Goal: Information Seeking & Learning: Learn about a topic

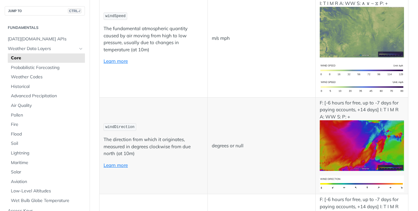
scroll to position [528, 0]
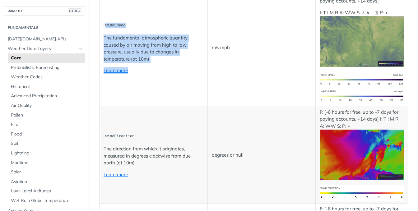
drag, startPoint x: 154, startPoint y: 62, endPoint x: 102, endPoint y: 24, distance: 64.2
click at [102, 24] on td "windSpeed The fundamental atmospheric quantity caused by air moving from high t…" at bounding box center [153, 48] width 108 height 118
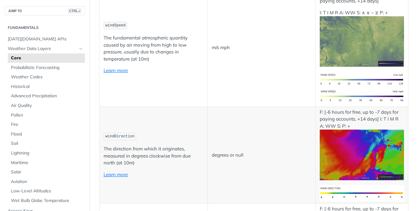
click at [102, 24] on td "windSpeed The fundamental atmospheric quantity caused by air moving from high t…" at bounding box center [153, 48] width 108 height 118
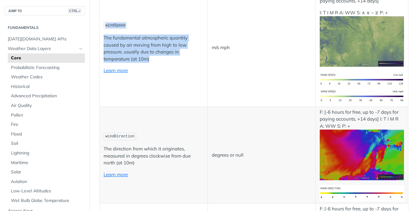
drag, startPoint x: 102, startPoint y: 24, endPoint x: 151, endPoint y: 56, distance: 58.6
click at [151, 56] on td "windSpeed The fundamental atmospheric quantity caused by air moving from high t…" at bounding box center [153, 48] width 108 height 118
click at [151, 56] on p "The fundamental atmospheric quantity caused by air moving from high to low pres…" at bounding box center [153, 48] width 100 height 28
drag, startPoint x: 151, startPoint y: 56, endPoint x: 103, endPoint y: 19, distance: 61.0
click at [103, 19] on td "windSpeed The fundamental atmospheric quantity caused by air moving from high t…" at bounding box center [153, 48] width 108 height 118
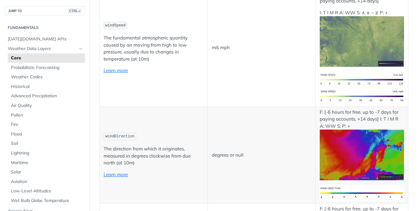
click at [103, 19] on td "windSpeed The fundamental atmospheric quantity caused by air moving from high t…" at bounding box center [153, 48] width 108 height 118
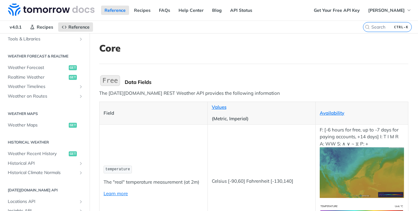
scroll to position [355, 0]
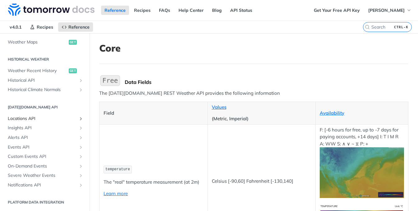
click at [38, 116] on span "Locations API" at bounding box center [42, 119] width 69 height 6
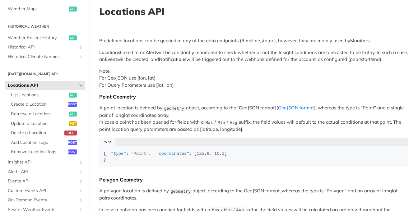
scroll to position [93, 0]
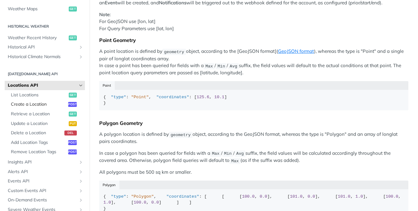
click at [48, 103] on span "Create a Location" at bounding box center [39, 104] width 56 height 6
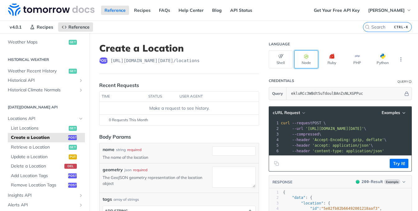
click at [304, 56] on icon "button" at bounding box center [306, 56] width 5 height 5
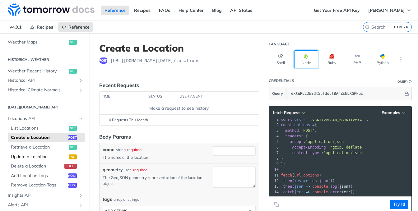
scroll to position [264, 0]
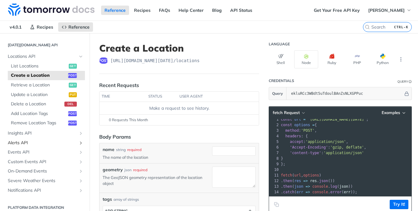
click at [39, 144] on span "Alerts API" at bounding box center [42, 143] width 69 height 6
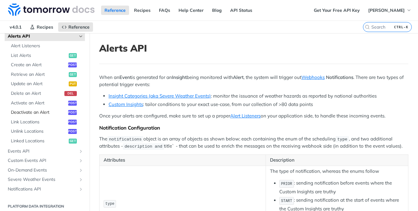
scroll to position [307, 0]
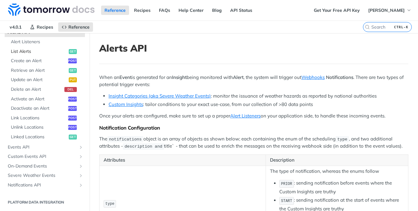
click at [43, 52] on span "List Alerts" at bounding box center [39, 51] width 56 height 6
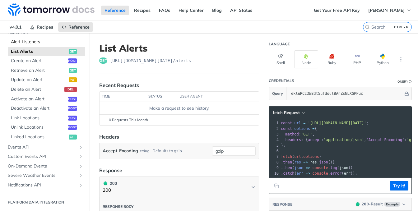
click at [33, 39] on span "Alert Listeners" at bounding box center [47, 42] width 72 height 6
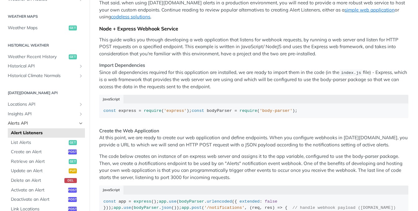
click at [56, 121] on span "Alerts API" at bounding box center [42, 123] width 69 height 6
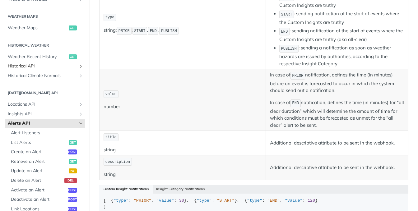
click at [64, 66] on span "Historical API" at bounding box center [42, 66] width 69 height 6
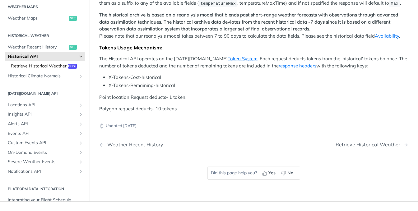
click at [35, 69] on span "Retrieve Historical Weather" at bounding box center [39, 66] width 56 height 6
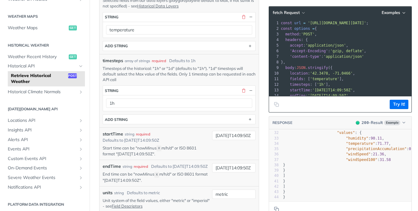
scroll to position [35, 0]
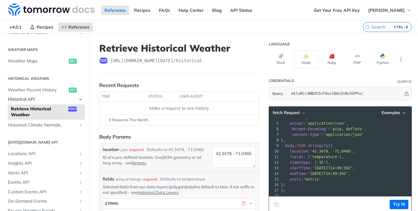
click at [61, 98] on span "Historical API" at bounding box center [42, 99] width 69 height 6
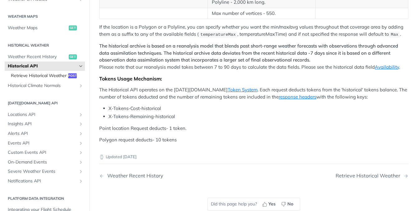
click at [39, 79] on span "Retrieve Historical Weather" at bounding box center [39, 76] width 56 height 6
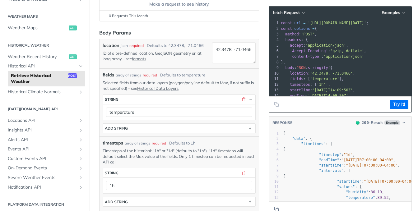
scroll to position [73, 0]
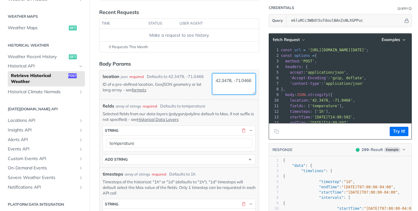
click at [221, 78] on textarea "42.3478, -71.0466" at bounding box center [234, 83] width 44 height 21
paste textarea "-7.120005643226877"
drag, startPoint x: 221, startPoint y: 86, endPoint x: 239, endPoint y: 86, distance: 17.4
click at [239, 86] on textarea "-7.120005643226877, -71.0466" at bounding box center [234, 83] width 44 height 21
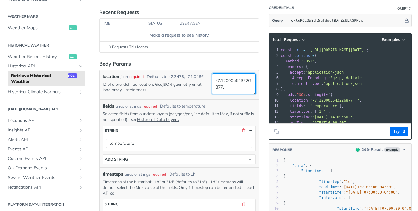
paste textarea "-34.88022790623449"
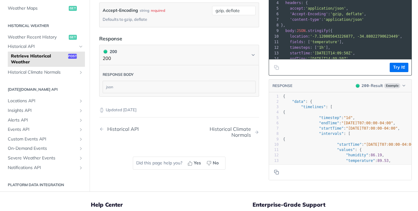
scroll to position [415, 0]
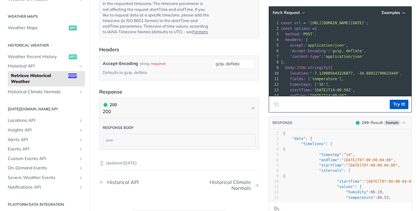
type textarea "-7.120005643226877, -34.88022790623449"
click at [391, 103] on button "Try It!" at bounding box center [398, 104] width 19 height 9
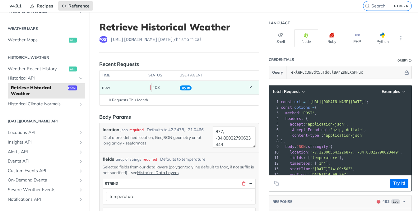
scroll to position [12, 0]
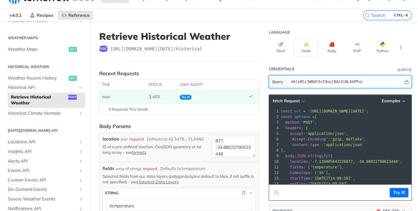
click at [326, 81] on input "ekluRCc3WBdt5uTdoulBAnZsNLXGPPuc" at bounding box center [345, 82] width 115 height 12
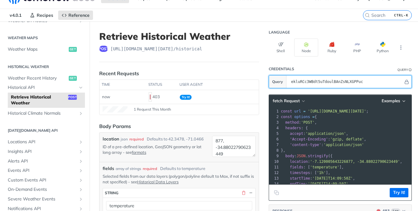
click at [351, 79] on input "ekluRCc3WBdt5uTdoulBAnZsNLXGPPuc" at bounding box center [345, 82] width 115 height 12
paste input "ekluRCc3WBdt5uTdoulBAnZsNLXGPPuc"
type input "ekluRCc3WBdt5uTdoulBAnZsNLXGPPuc"
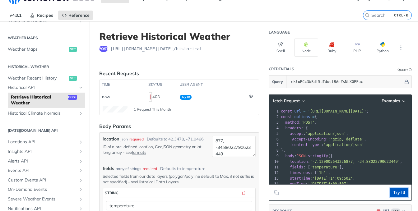
click at [394, 191] on button "Try It!" at bounding box center [398, 192] width 19 height 9
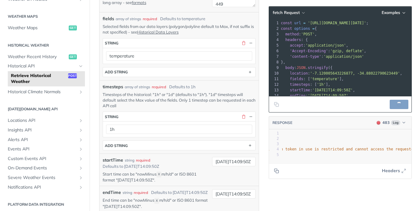
scroll to position [167, 0]
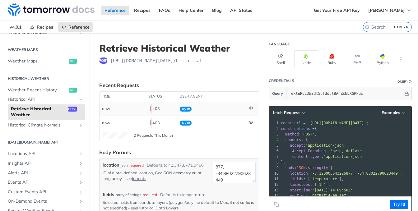
click at [249, 108] on icon at bounding box center [251, 108] width 4 height 4
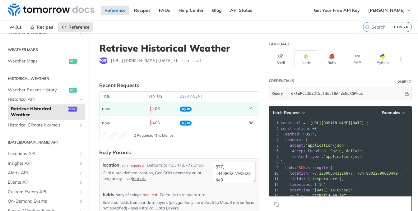
click at [189, 107] on span "Try It!" at bounding box center [186, 109] width 12 height 5
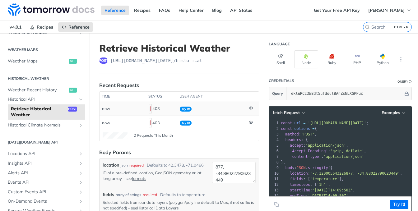
click at [206, 108] on td "Try It!" at bounding box center [211, 109] width 69 height 14
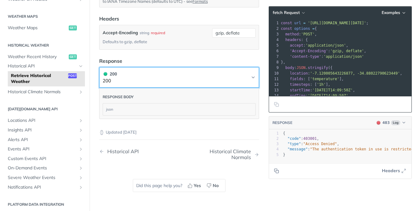
click at [205, 84] on button "200 200" at bounding box center [179, 78] width 153 height 14
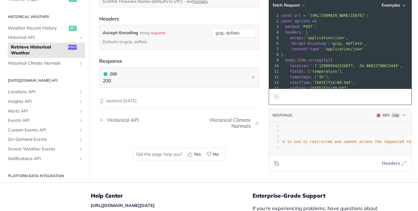
click at [390, 122] on header "RESPONSE 403 Log" at bounding box center [340, 115] width 142 height 13
click at [391, 117] on span "Log" at bounding box center [395, 114] width 9 height 5
click at [389, 167] on span "Headers" at bounding box center [391, 163] width 18 height 7
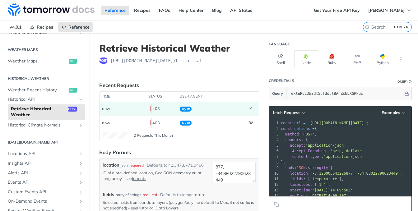
click at [46, 74] on section "Historical Weather Weather Recent History get Historical API Retrieve Historica…" at bounding box center [45, 102] width 80 height 58
click at [52, 89] on span "Weather Recent History" at bounding box center [37, 90] width 59 height 6
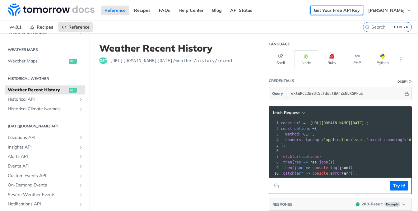
click at [329, 6] on link "Get Your Free API Key" at bounding box center [336, 10] width 53 height 9
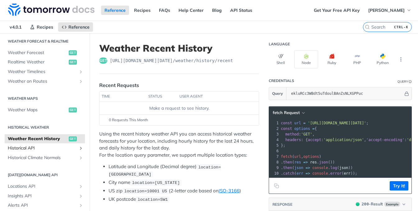
click at [61, 145] on span "Historical API" at bounding box center [42, 148] width 69 height 6
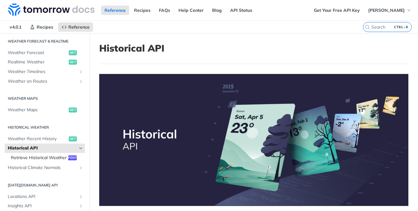
click at [42, 158] on span "Retrieve Historical Weather" at bounding box center [39, 158] width 56 height 6
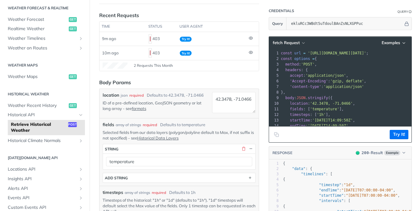
scroll to position [31, 0]
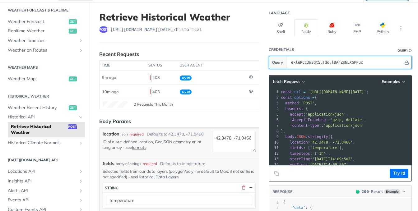
click at [318, 58] on input "ekluRCc3WBdt5uTdoulBAnZsNLXGPPuc" at bounding box center [345, 62] width 115 height 12
click at [353, 61] on input "ekluRCc3WBdt5uTdoulBAnZsNLXGPPuc" at bounding box center [345, 62] width 115 height 12
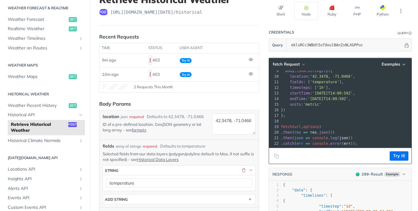
scroll to position [0, 0]
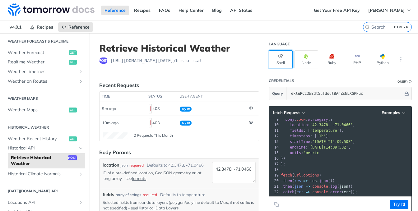
click at [277, 50] on button "Shell" at bounding box center [280, 59] width 24 height 18
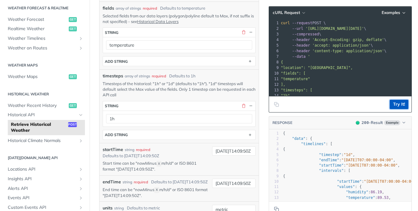
click at [397, 103] on button "Try It!" at bounding box center [398, 104] width 19 height 9
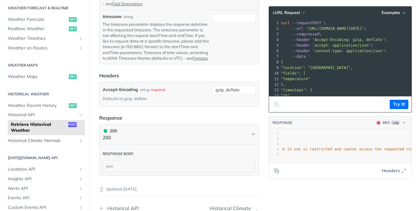
click at [44, 64] on h2 "Weather Maps" at bounding box center [45, 65] width 80 height 6
drag, startPoint x: 44, startPoint y: 64, endPoint x: 34, endPoint y: 64, distance: 9.9
click at [43, 64] on h2 "Weather Maps" at bounding box center [45, 65] width 80 height 6
click at [33, 64] on h2 "Weather Maps" at bounding box center [45, 65] width 80 height 6
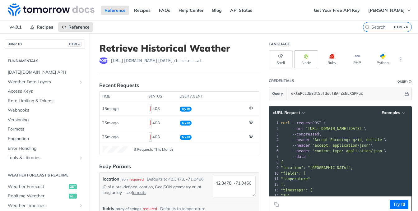
drag, startPoint x: 294, startPoint y: 43, endPoint x: 301, endPoint y: 61, distance: 19.5
click at [295, 43] on header "Language" at bounding box center [339, 44] width 143 height 12
click at [302, 66] on button "Node" at bounding box center [306, 59] width 24 height 18
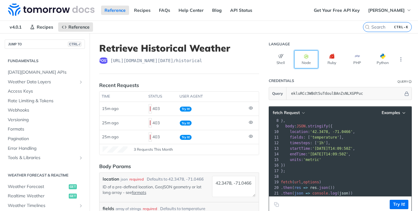
scroll to position [53, 0]
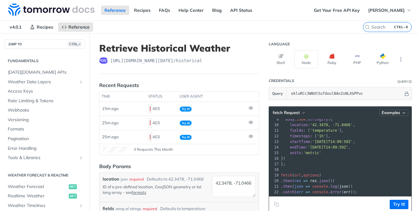
click at [386, 114] on span "Examples" at bounding box center [390, 112] width 19 height 5
click at [359, 144] on pre "endTime : '2019-03-28T14:09:50Z' ," at bounding box center [374, 147] width 191 height 6
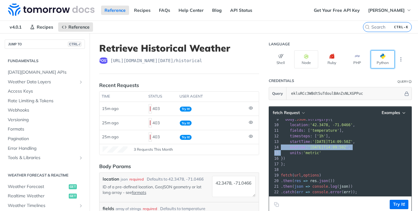
click at [381, 64] on button "Python" at bounding box center [382, 59] width 24 height 18
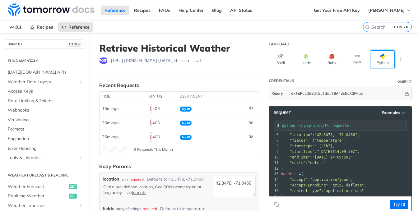
scroll to position [60, 0]
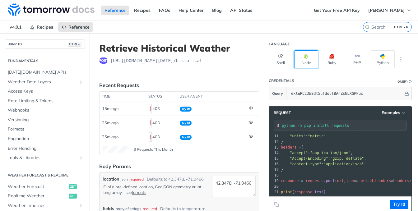
click at [301, 62] on button "Node" at bounding box center [306, 59] width 24 height 18
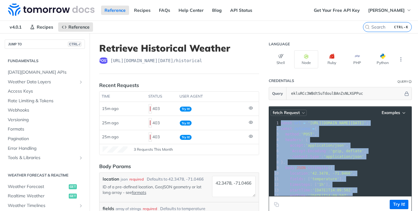
drag, startPoint x: 355, startPoint y: 185, endPoint x: 280, endPoint y: 109, distance: 106.4
click at [280, 108] on div "fetch Request Examples xxxxxxxxxx 22 1 const url = 'https://api.tomorrow.io/v4/…" at bounding box center [339, 159] width 143 height 106
copy div "const url = 'https://api.tomorrow.io/v4/historical?apikey=ekluRCc3WBdt5uTdoulBA…"
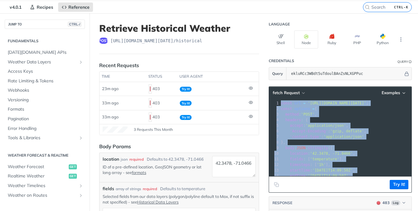
scroll to position [31, 0]
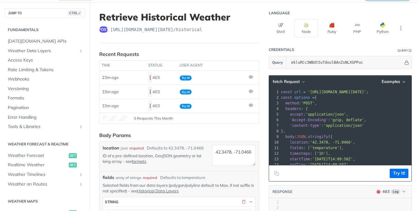
click at [312, 135] on span "stringify" at bounding box center [318, 137] width 20 height 4
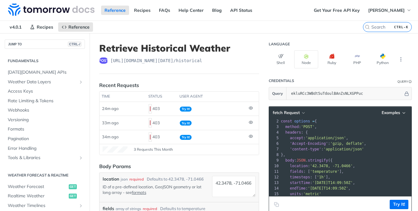
scroll to position [0, 0]
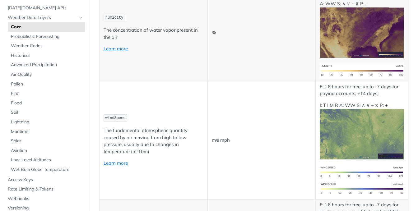
scroll to position [435, 0]
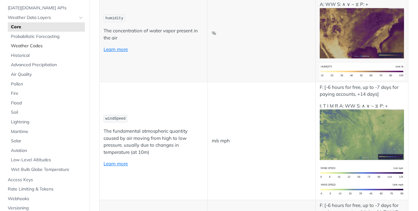
click at [69, 46] on span "Weather Codes" at bounding box center [47, 46] width 72 height 6
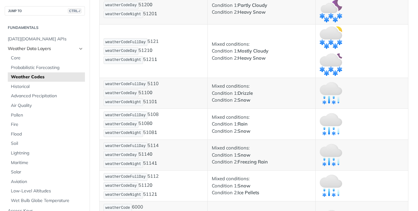
click at [78, 50] on icon "Hide subpages for Weather Data Layers" at bounding box center [80, 48] width 5 height 5
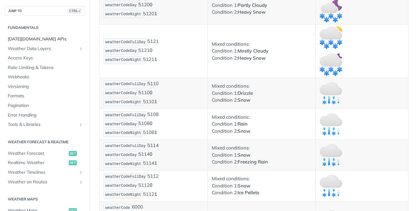
click at [64, 37] on span "Tomorrow.io APIs" at bounding box center [46, 39] width 76 height 6
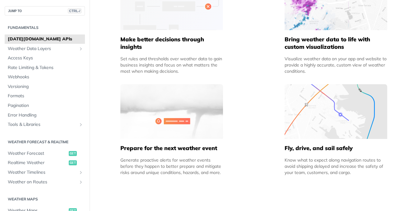
scroll to position [435, 0]
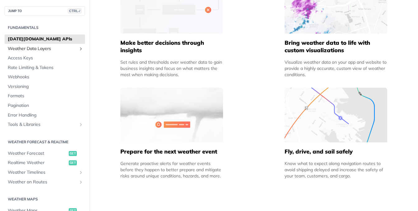
click at [39, 53] on link "Weather Data Layers" at bounding box center [45, 48] width 80 height 9
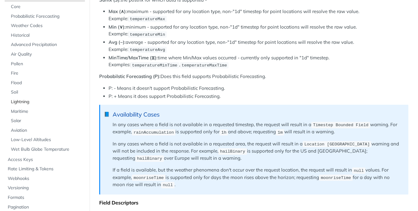
scroll to position [62, 0]
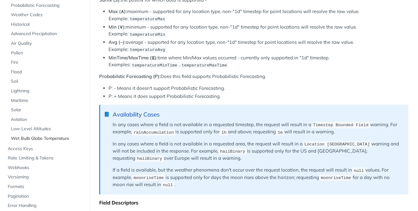
click at [74, 134] on link "Wet Bulb Globe Temperature" at bounding box center [46, 138] width 77 height 9
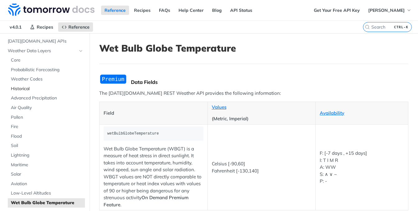
scroll to position [62, 0]
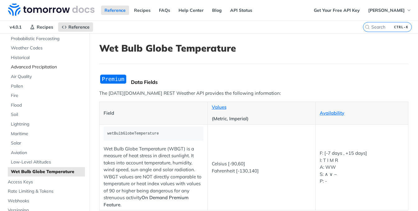
click at [44, 68] on span "Advanced Precipitation" at bounding box center [47, 67] width 72 height 6
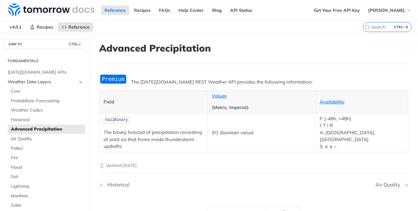
click at [26, 79] on span "Weather Data Layers" at bounding box center [42, 82] width 69 height 6
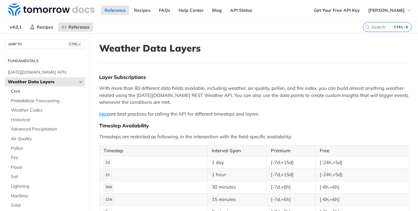
click at [47, 92] on span "Core" at bounding box center [47, 91] width 72 height 6
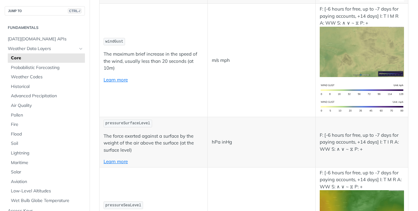
scroll to position [946, 0]
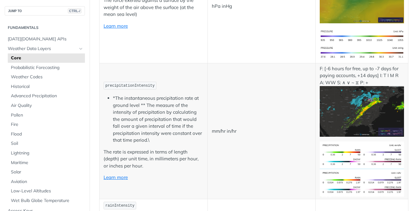
click at [166, 124] on li "*The instantaneous precipitation rate at ground level ** The measure of the int…" at bounding box center [158, 119] width 90 height 49
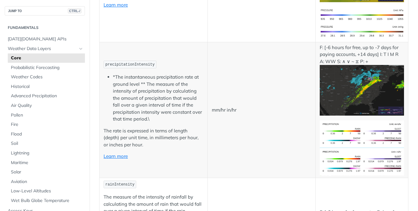
scroll to position [977, 0]
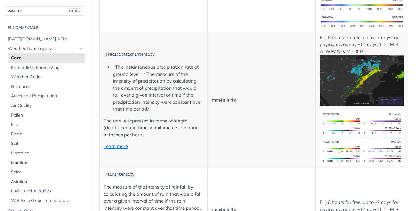
click at [137, 53] on span "precipitationIntensity" at bounding box center [129, 55] width 49 height 4
copy span "precipitationIntensity"
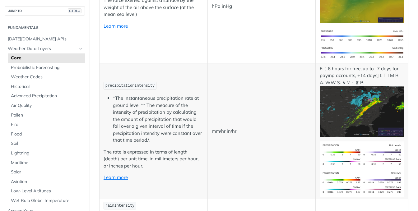
drag, startPoint x: 120, startPoint y: 165, endPoint x: 153, endPoint y: 89, distance: 82.1
click at [153, 95] on li "*The instantaneous precipitation rate at ground level ** The measure of the int…" at bounding box center [158, 119] width 90 height 49
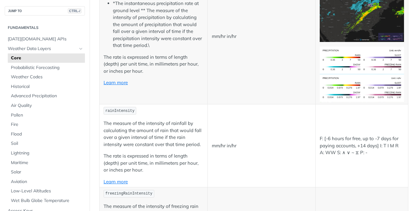
scroll to position [1051, 0]
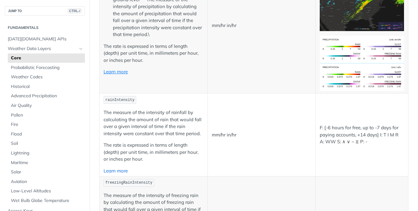
click at [123, 168] on link "Learn more" at bounding box center [115, 171] width 24 height 6
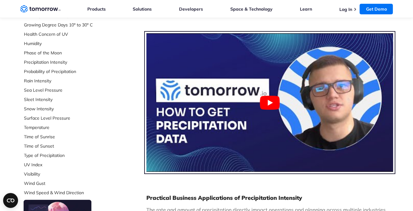
scroll to position [186, 0]
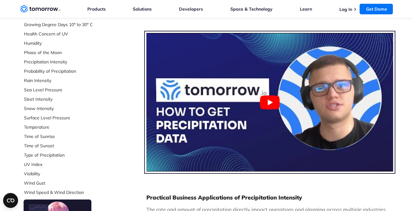
click at [207, 114] on button "Play Youtube video" at bounding box center [269, 102] width 247 height 139
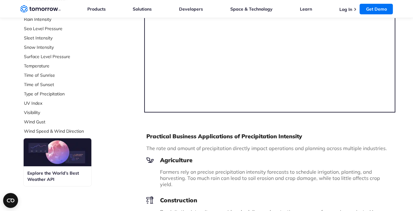
scroll to position [232, 0]
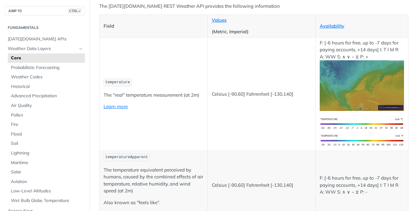
scroll to position [186, 0]
